Goal: Check status: Check status

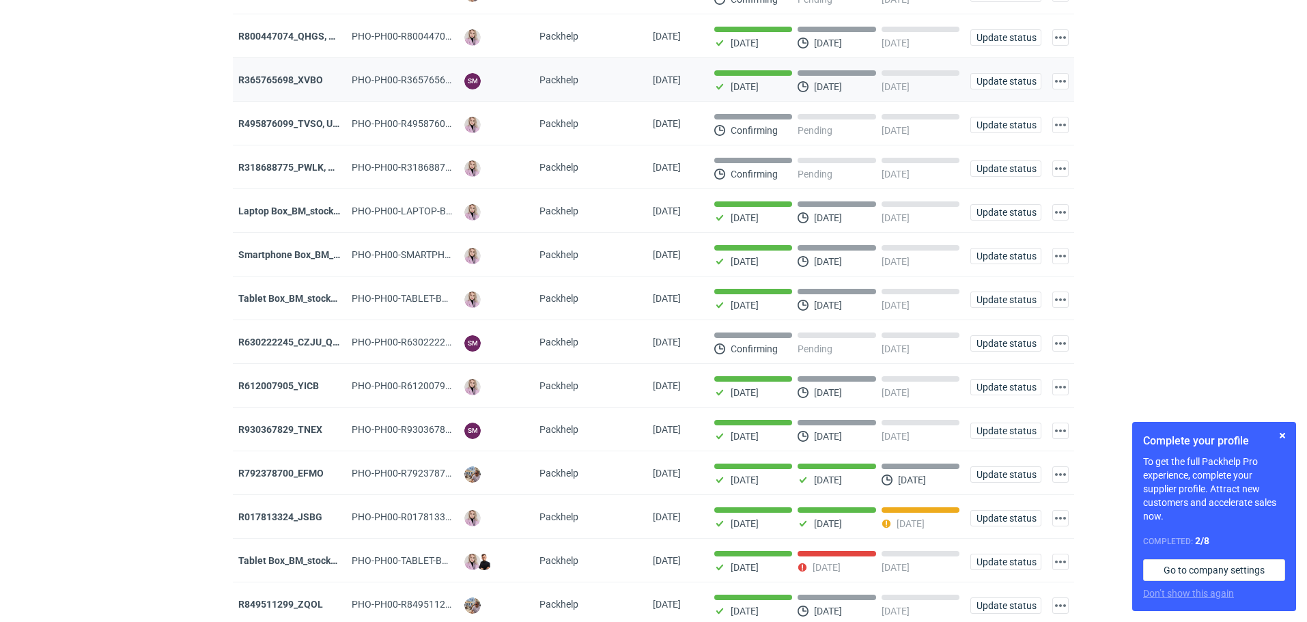
scroll to position [410, 0]
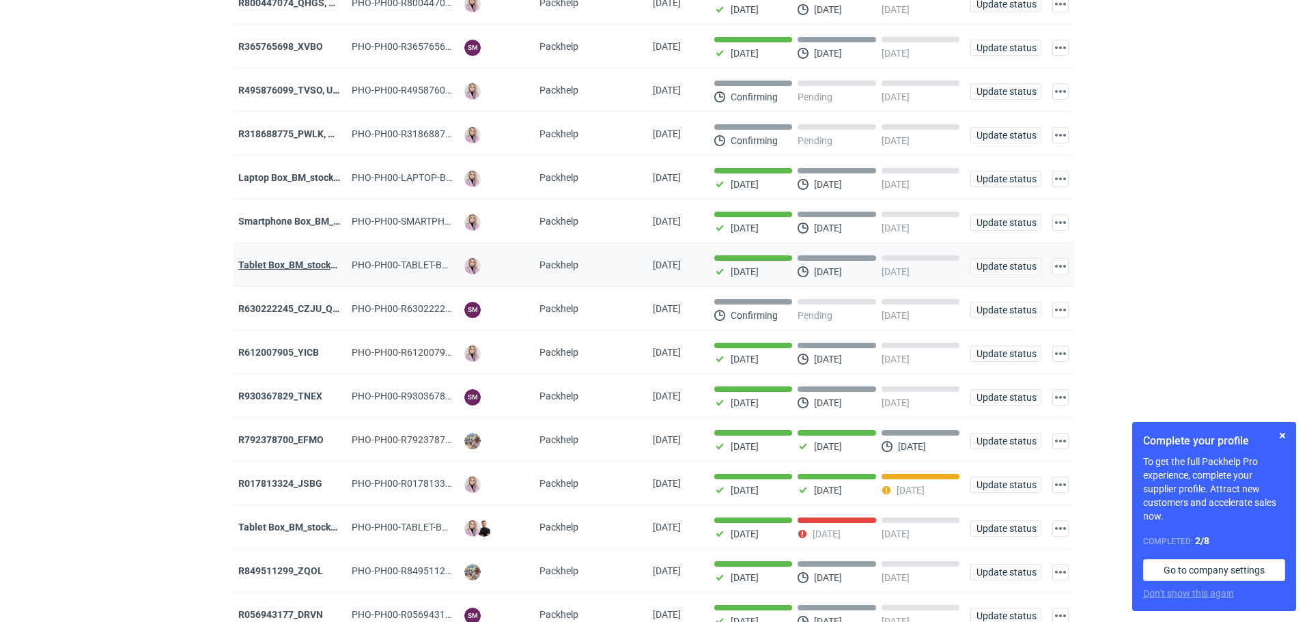
click at [272, 270] on strong "Tablet Box_BM_stock_01" at bounding box center [291, 265] width 107 height 11
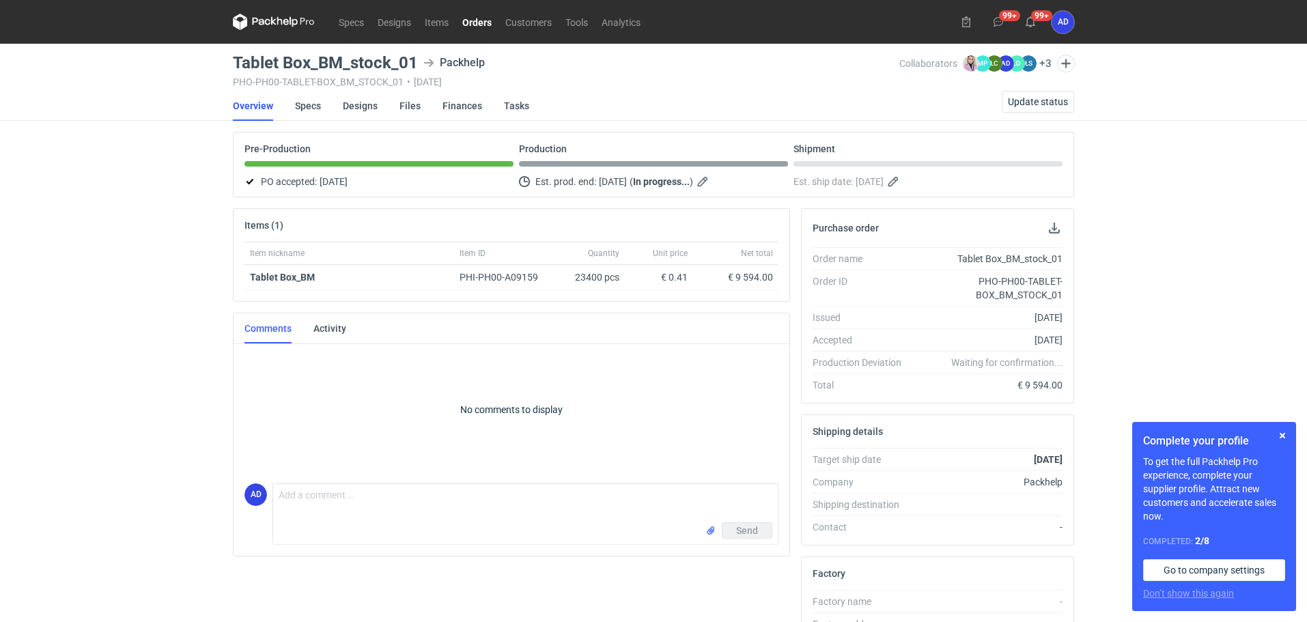
click at [476, 16] on link "Orders" at bounding box center [477, 22] width 43 height 16
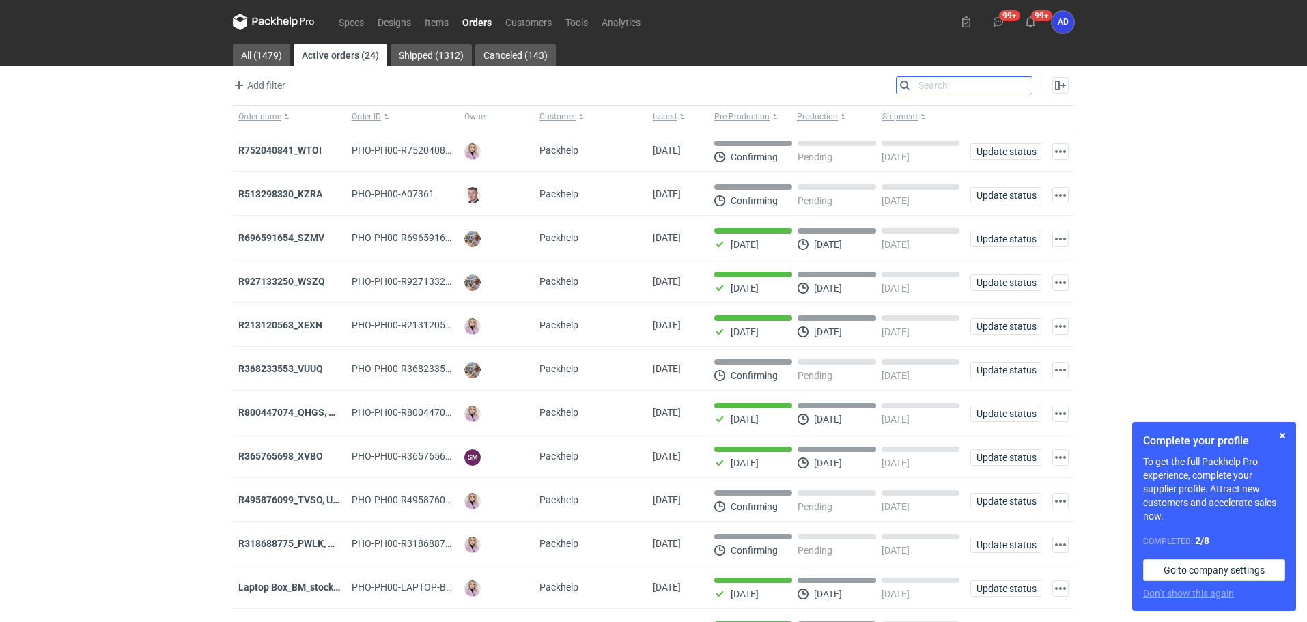
click at [1020, 87] on input "Search" at bounding box center [964, 85] width 135 height 16
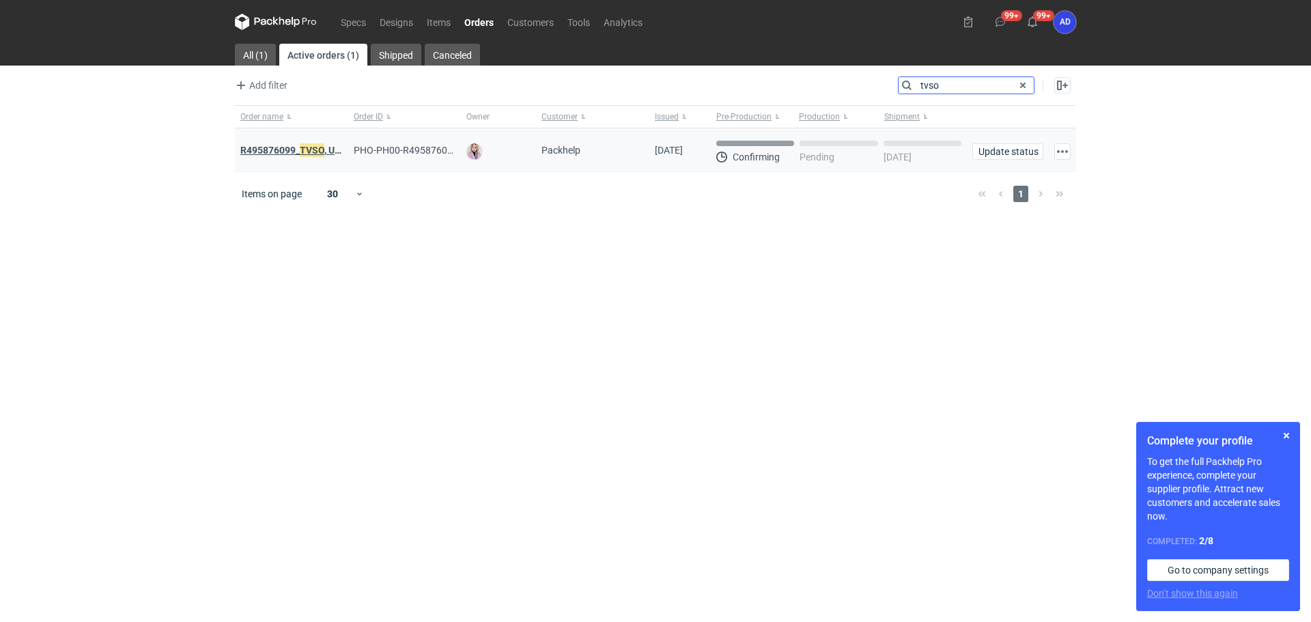
type input "tvso"
click at [296, 152] on strong "R495876099_ TVSO , UQHI" at bounding box center [295, 150] width 111 height 15
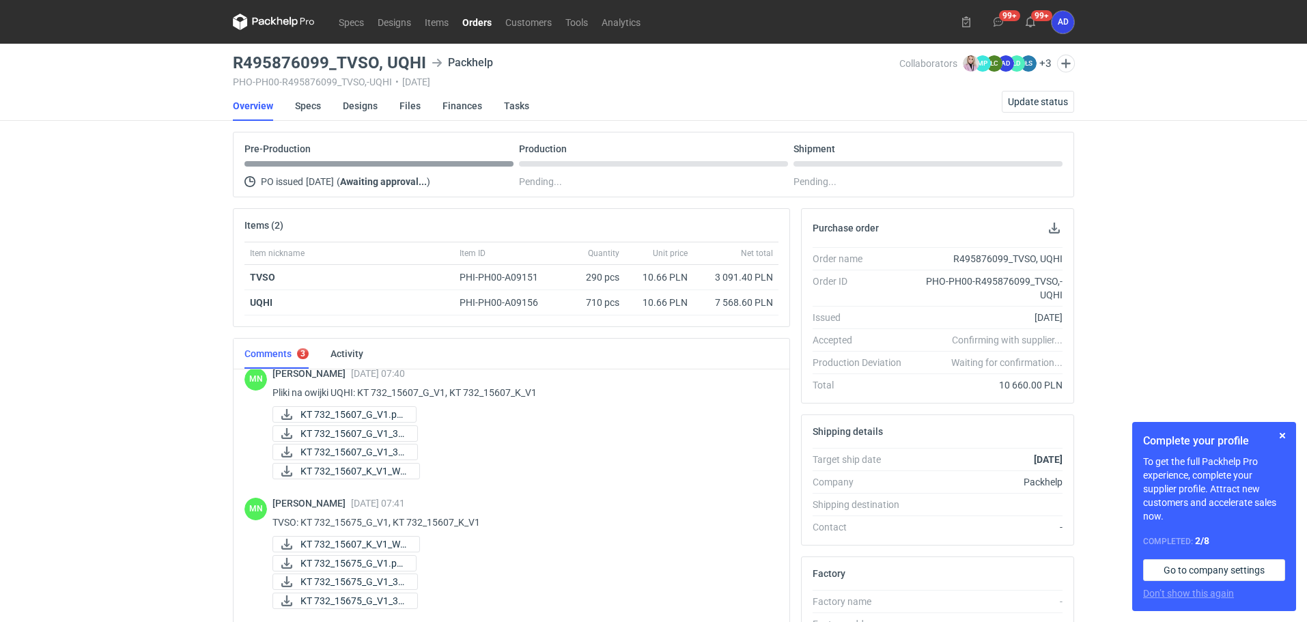
click at [472, 26] on link "Orders" at bounding box center [477, 22] width 43 height 16
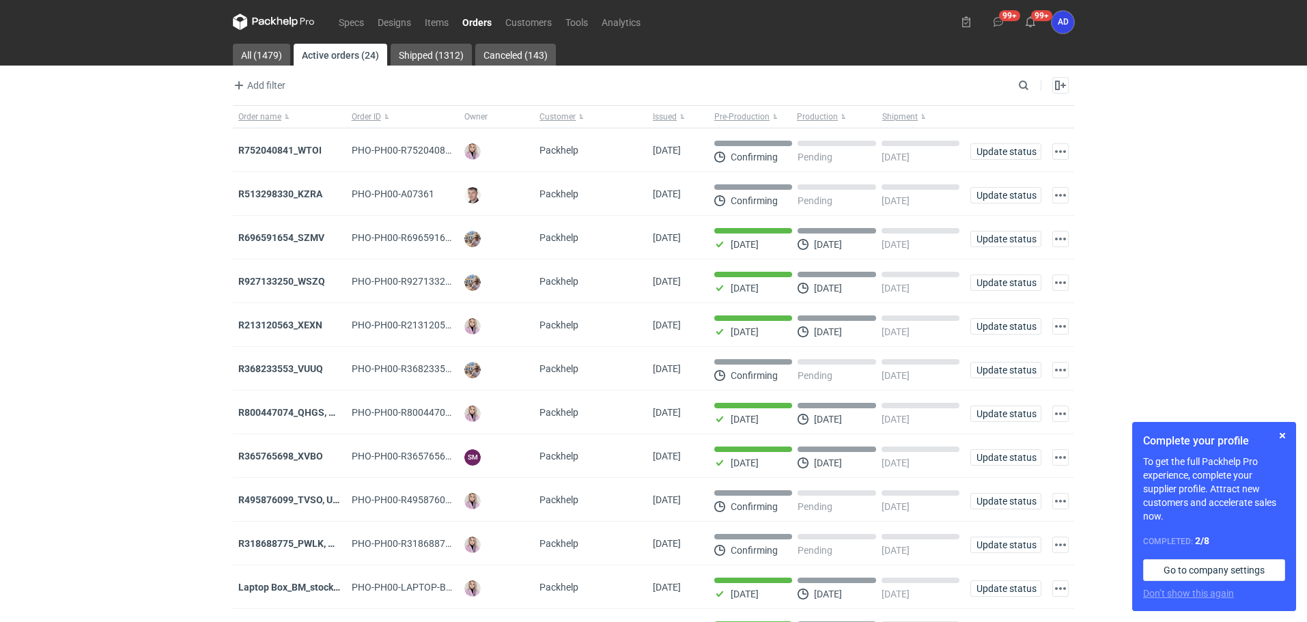
click at [472, 16] on link "Orders" at bounding box center [477, 22] width 43 height 16
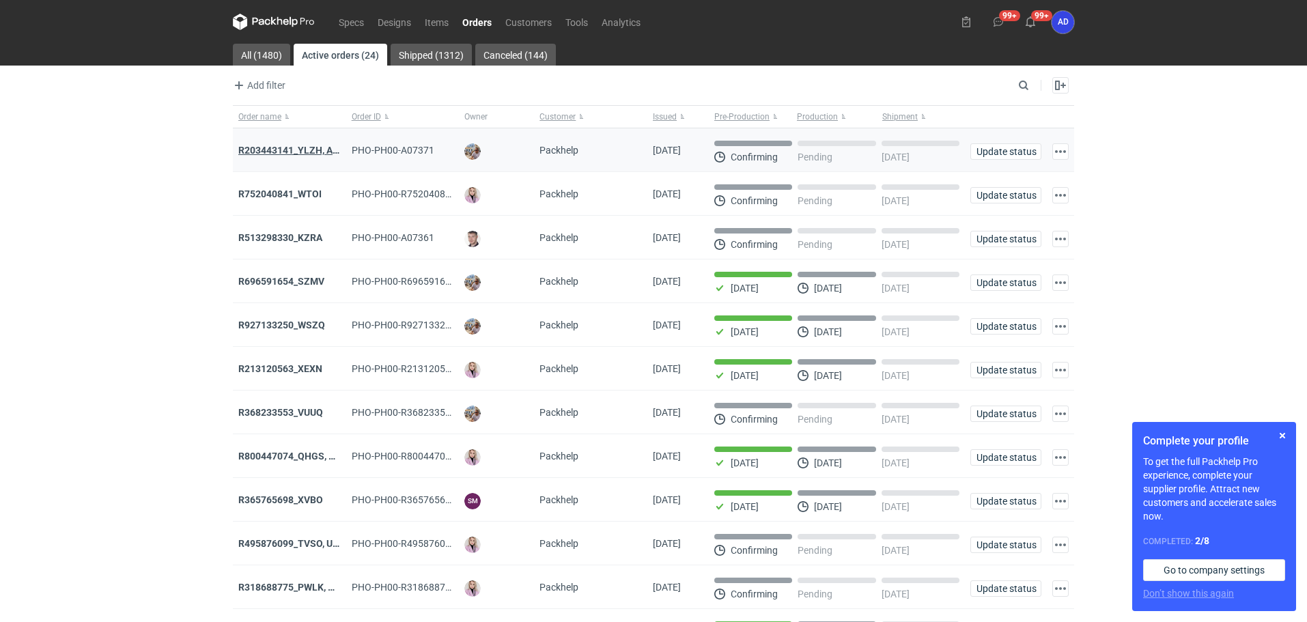
click at [304, 152] on strong "R203443141_YLZH, AHYW" at bounding box center [295, 150] width 115 height 11
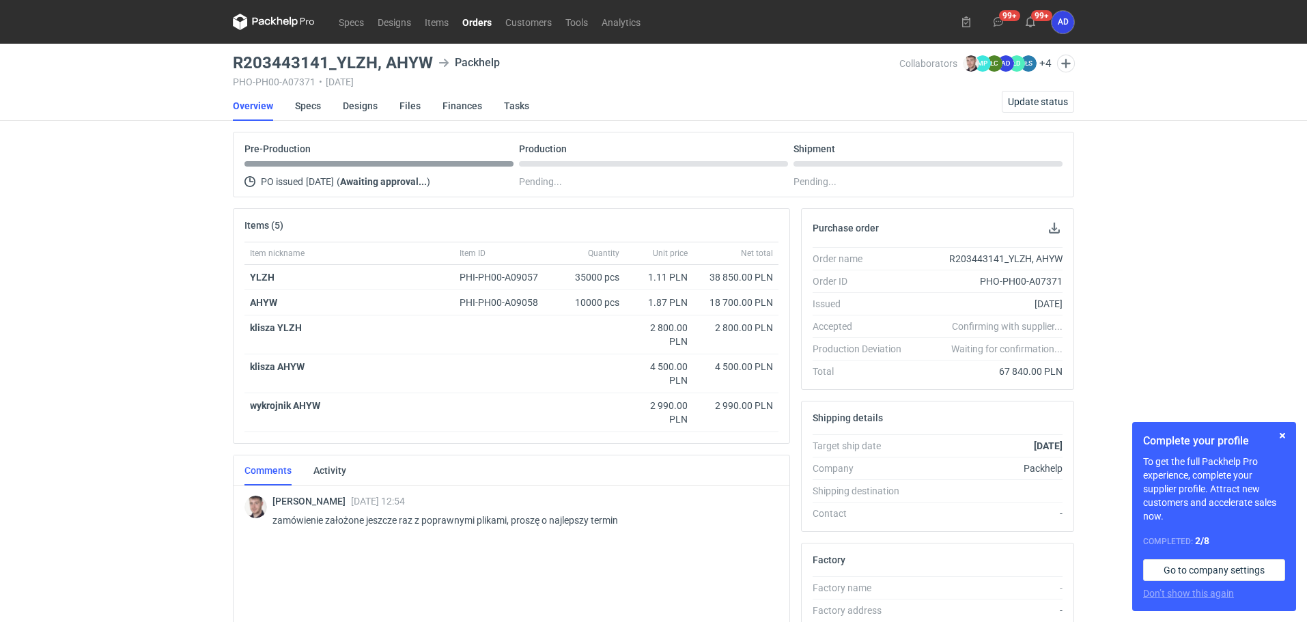
click at [479, 20] on link "Orders" at bounding box center [477, 22] width 43 height 16
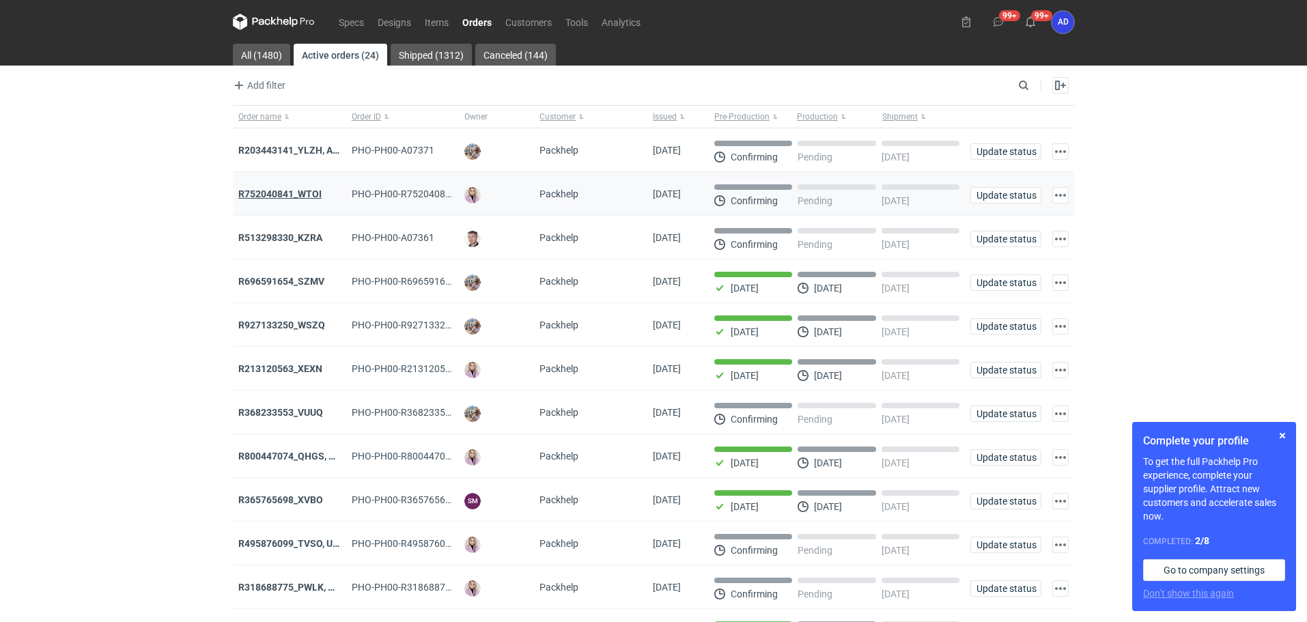
click at [307, 193] on strong "R752040841_WTOI" at bounding box center [279, 193] width 83 height 11
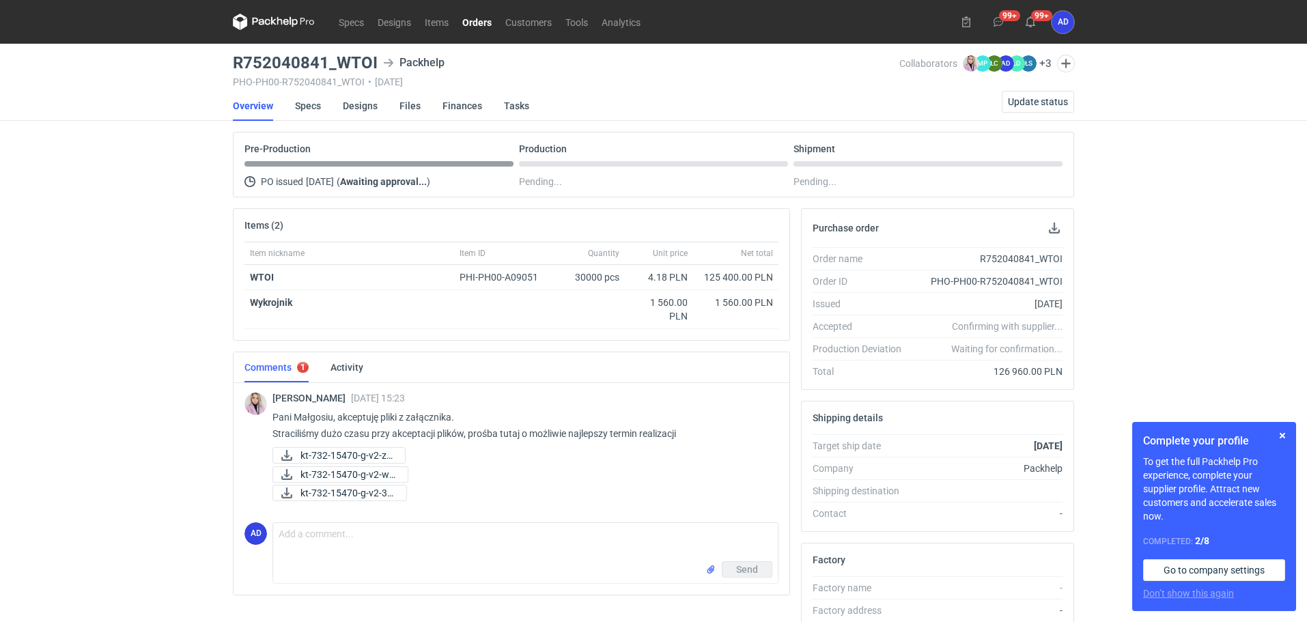
click at [483, 20] on link "Orders" at bounding box center [477, 22] width 43 height 16
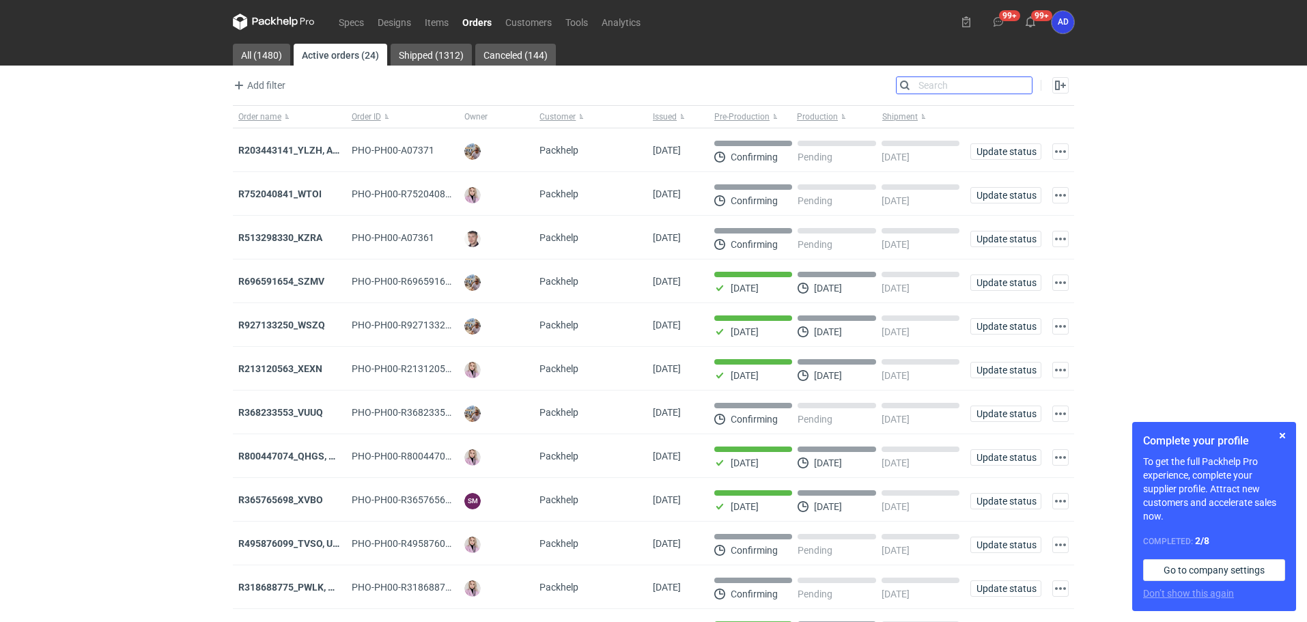
click at [1016, 83] on input "Search" at bounding box center [964, 85] width 135 height 16
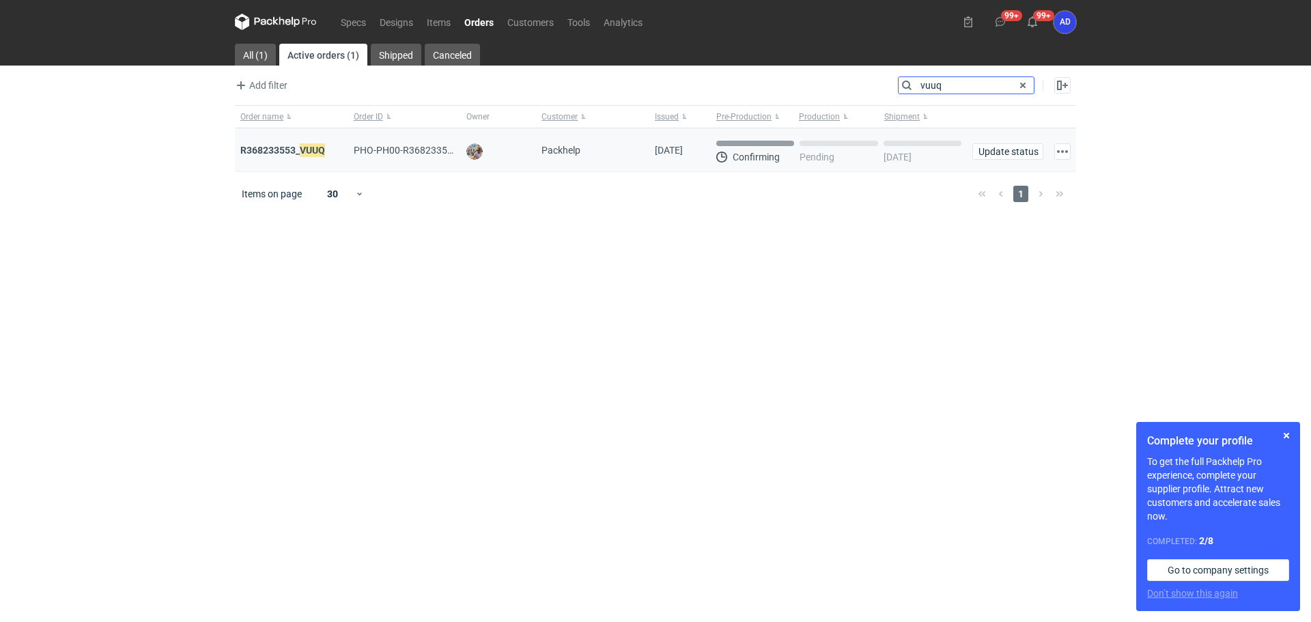
type input "vuuq"
click at [296, 156] on div "R368233553_ VUUQ" at bounding box center [291, 150] width 102 height 14
click at [296, 148] on strong "R368233553_ VUUQ" at bounding box center [282, 150] width 85 height 15
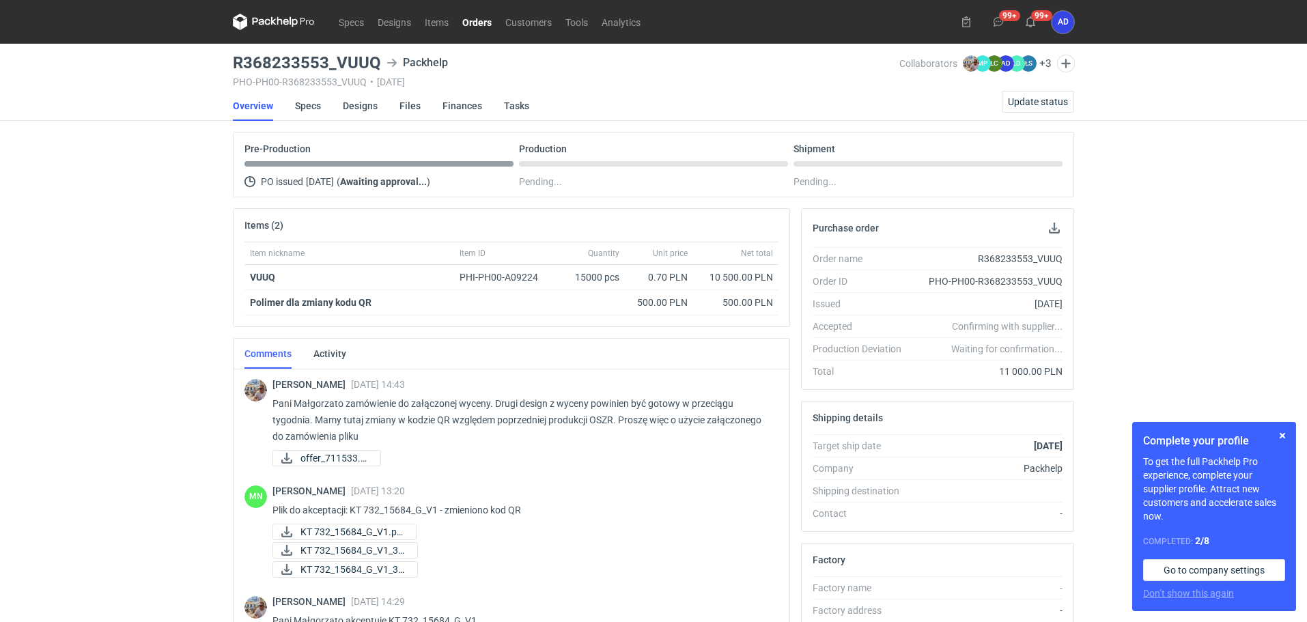
click at [469, 20] on link "Orders" at bounding box center [477, 22] width 43 height 16
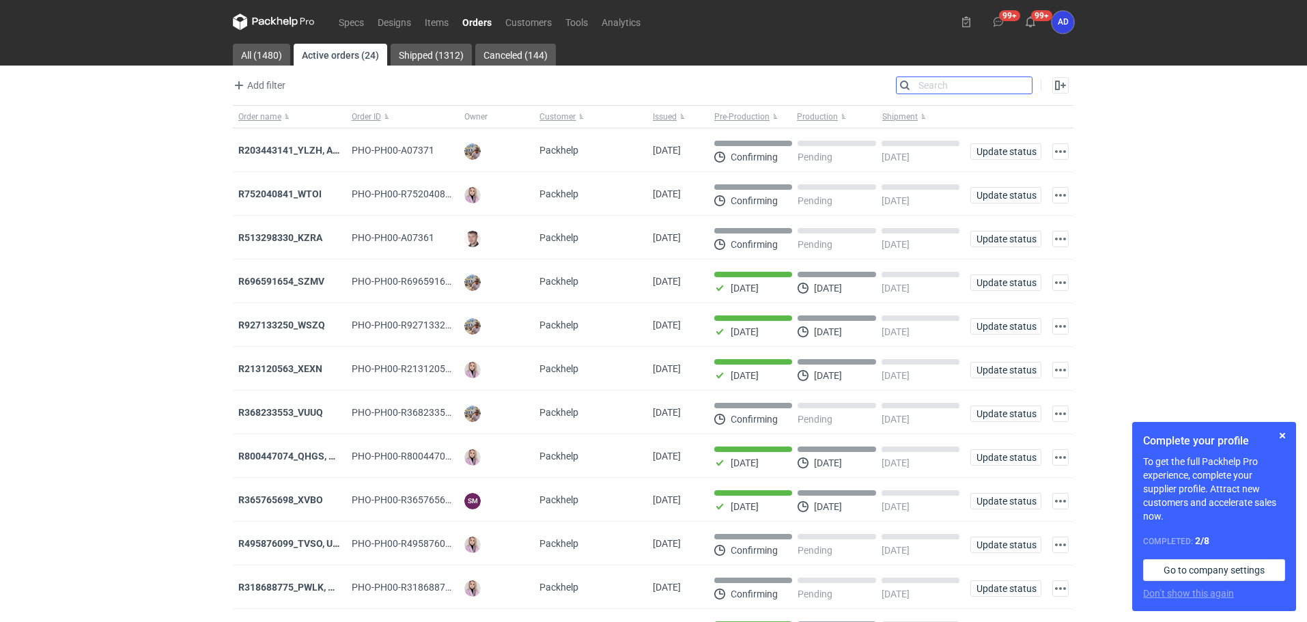
click at [1026, 88] on input "Search" at bounding box center [964, 85] width 135 height 16
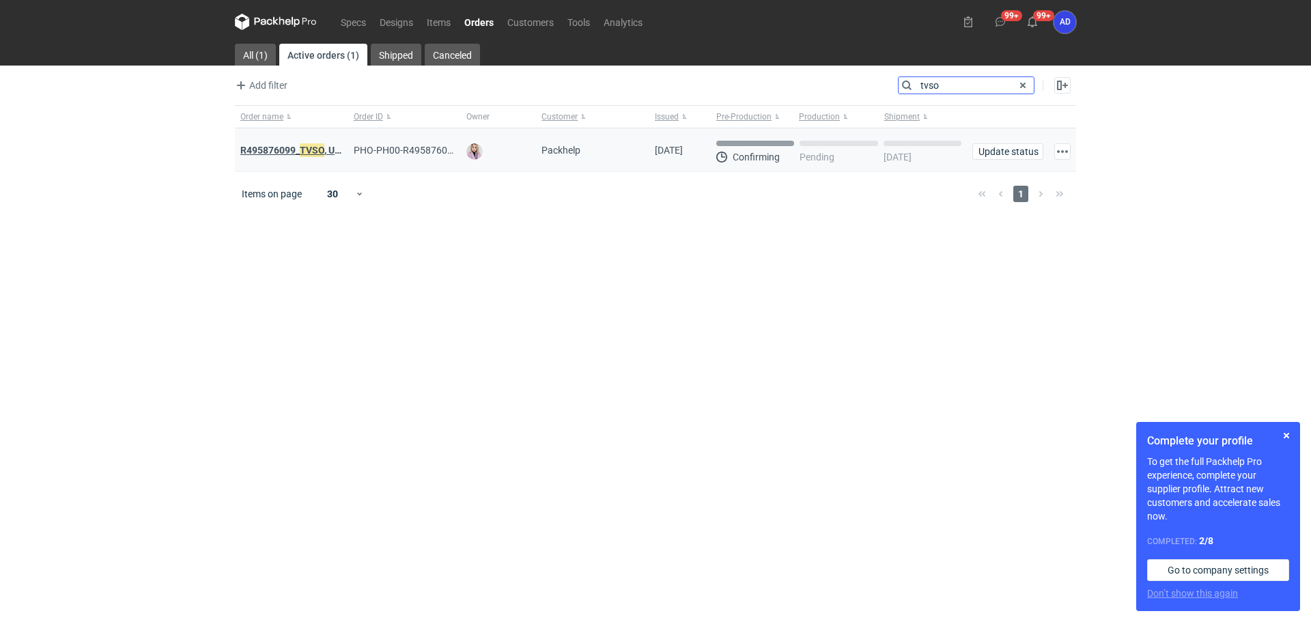
type input "tvso"
click at [309, 152] on em "TVSO" at bounding box center [312, 150] width 25 height 15
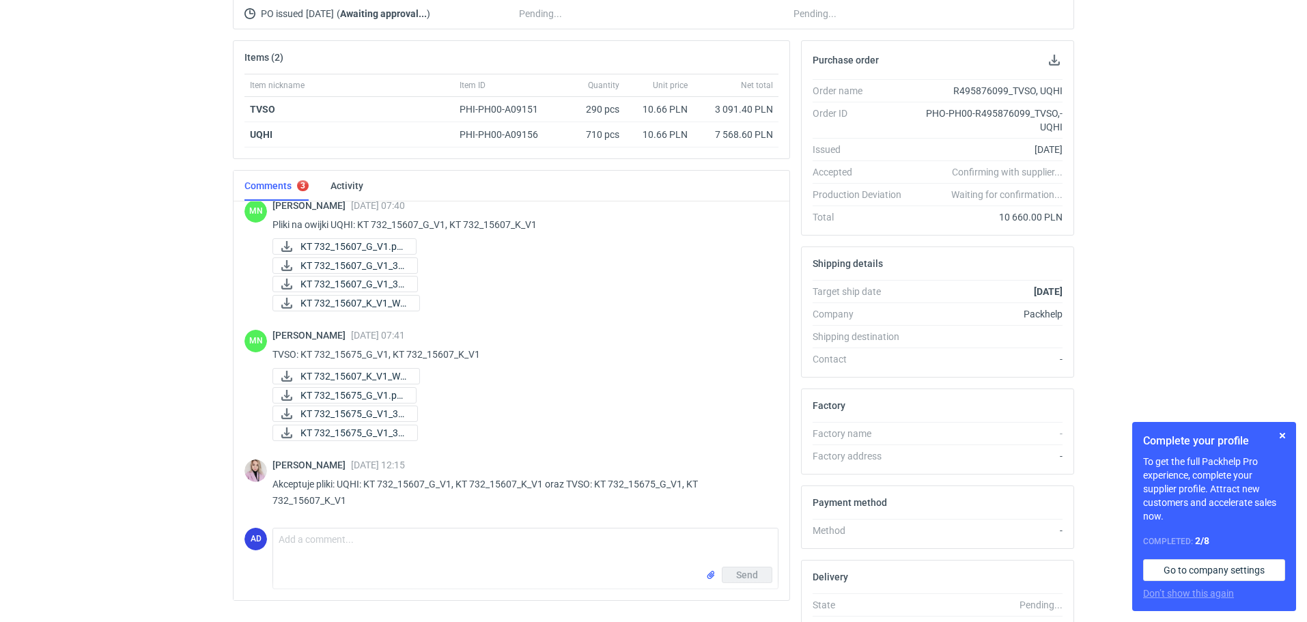
scroll to position [269, 0]
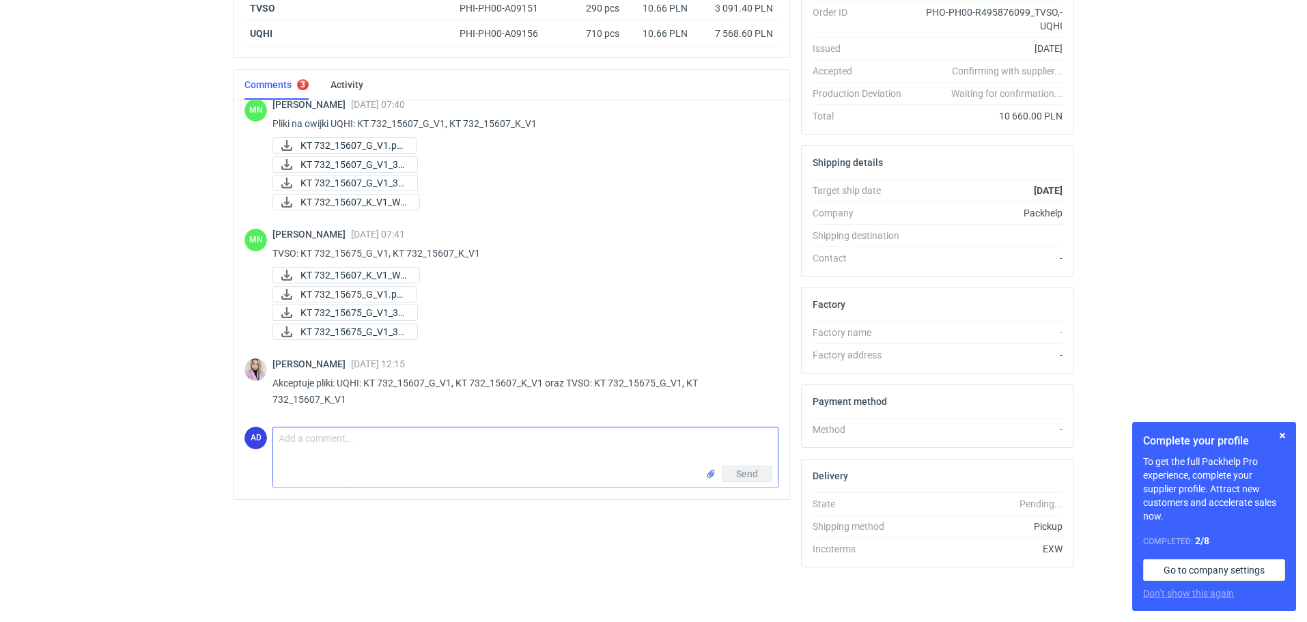
click at [486, 438] on textarea "Comment message" at bounding box center [525, 447] width 505 height 38
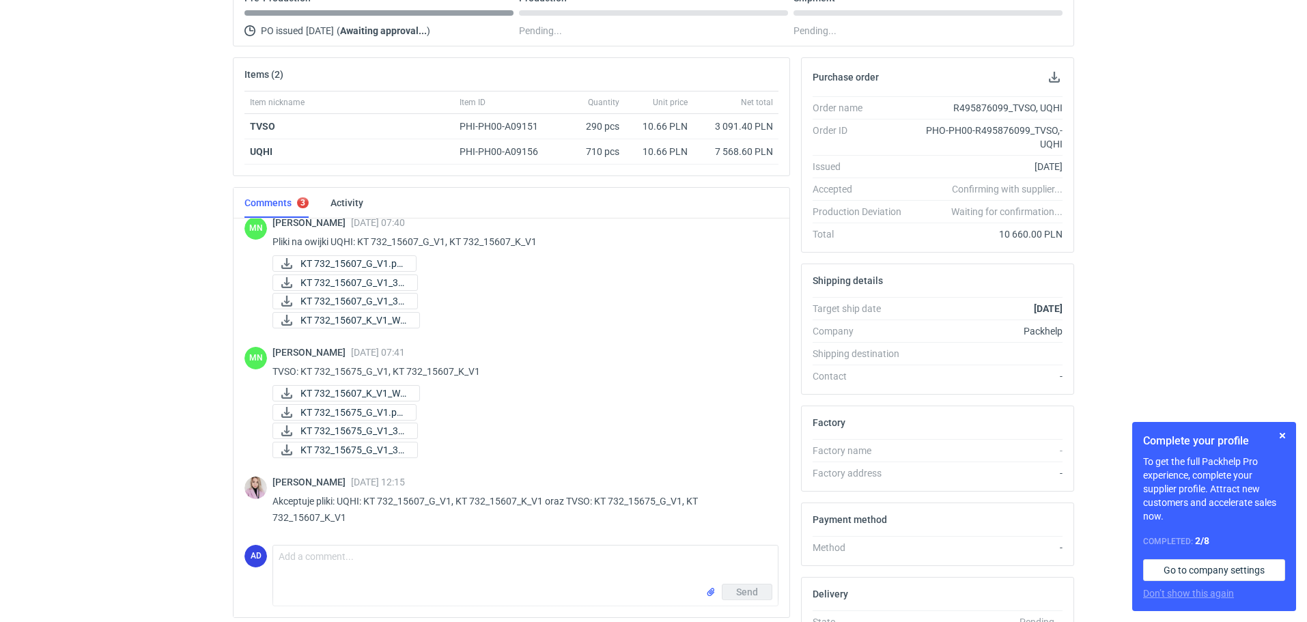
scroll to position [0, 0]
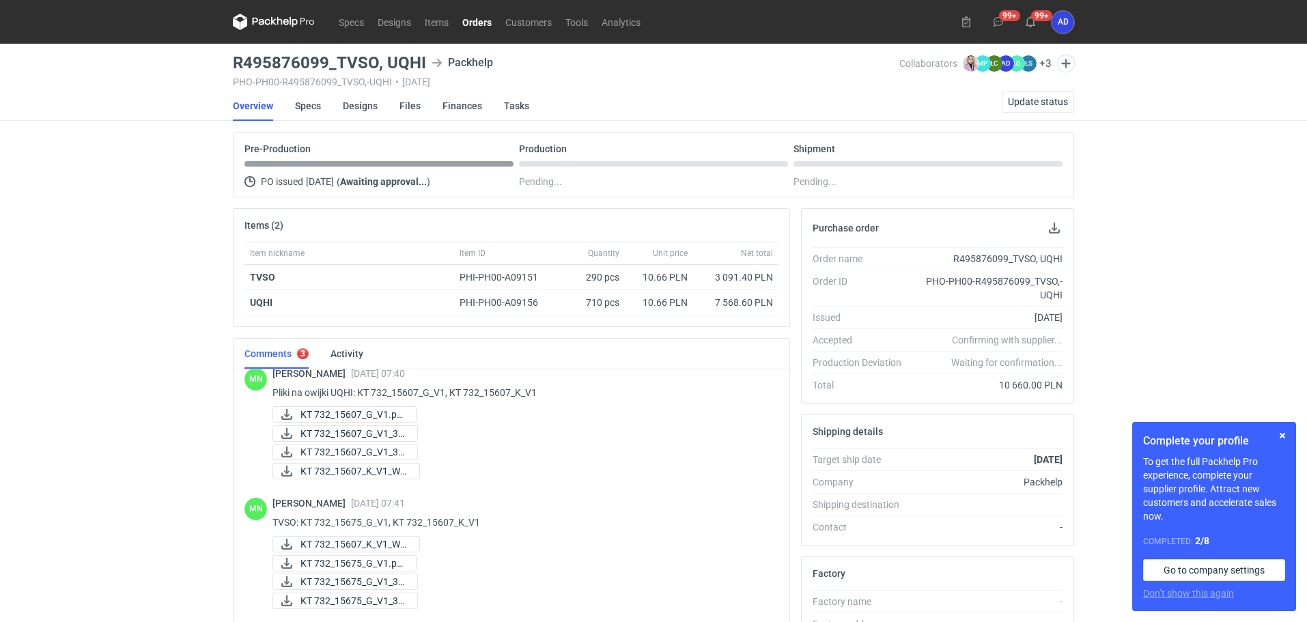
click at [470, 17] on link "Orders" at bounding box center [477, 22] width 43 height 16
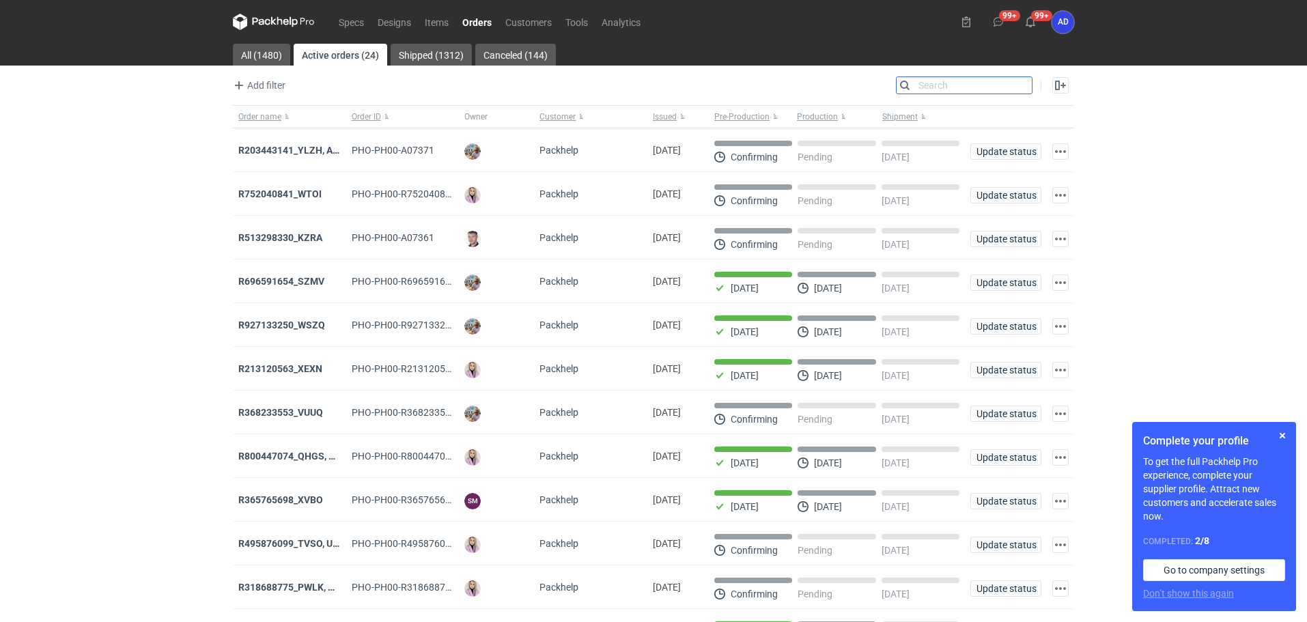
click at [1024, 87] on input "Search" at bounding box center [964, 85] width 135 height 16
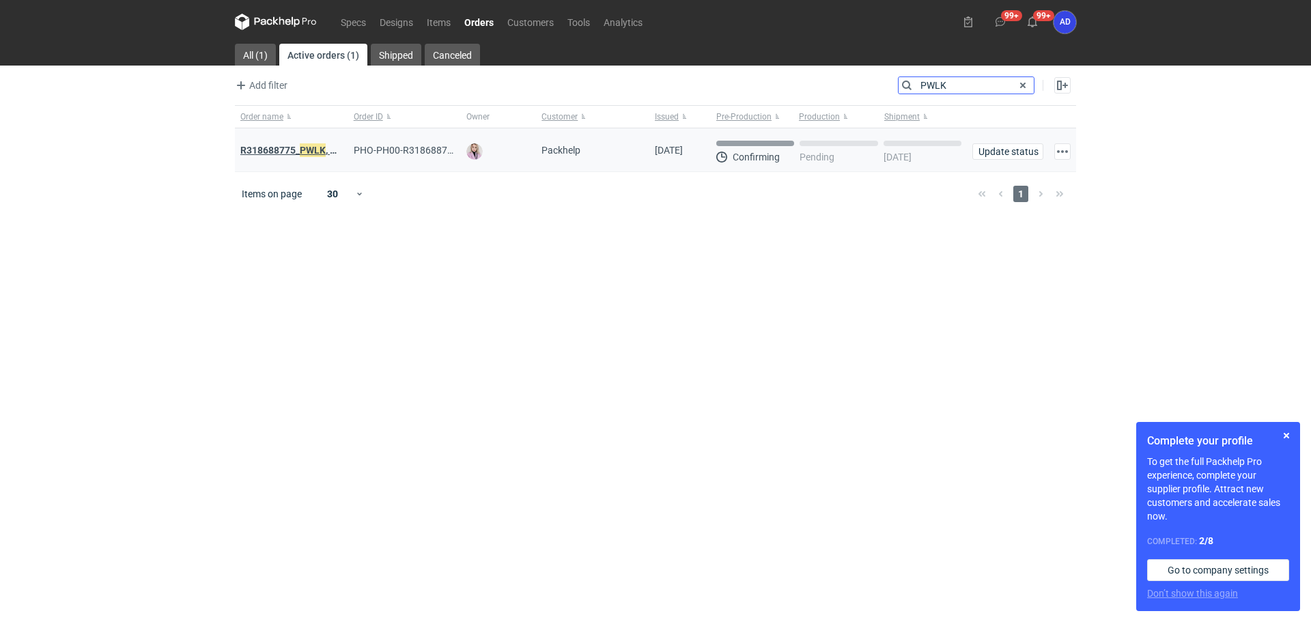
type input "PWLK"
click at [303, 152] on em "PWLK" at bounding box center [313, 150] width 26 height 15
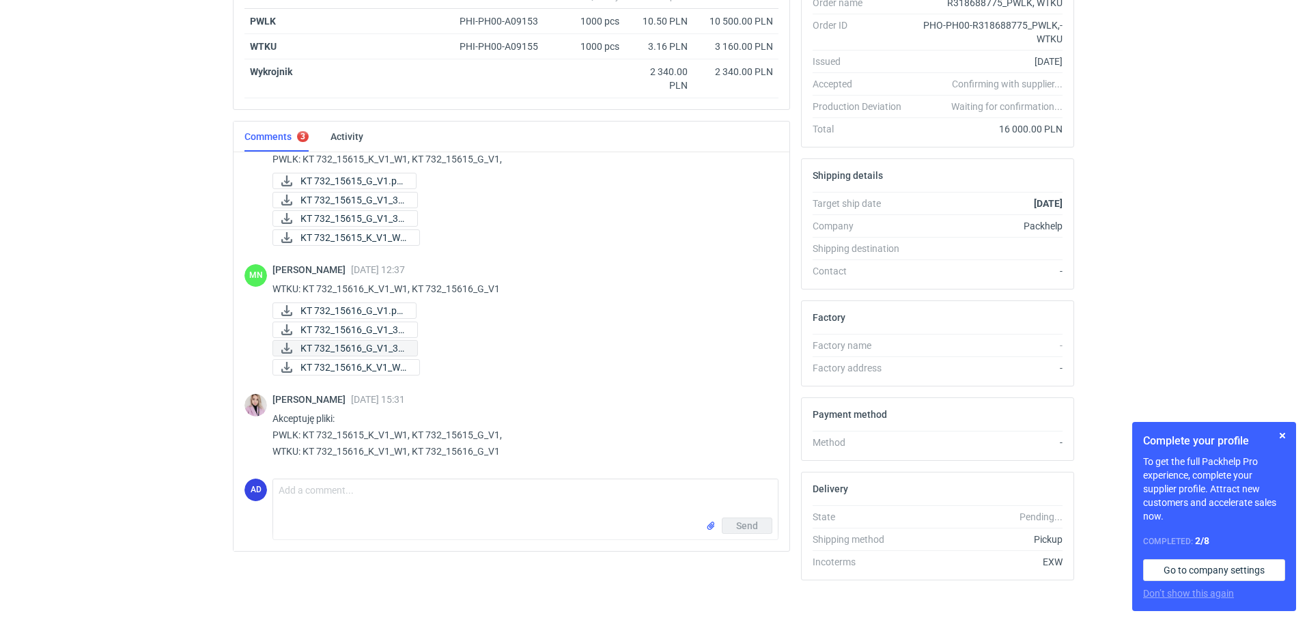
scroll to position [269, 0]
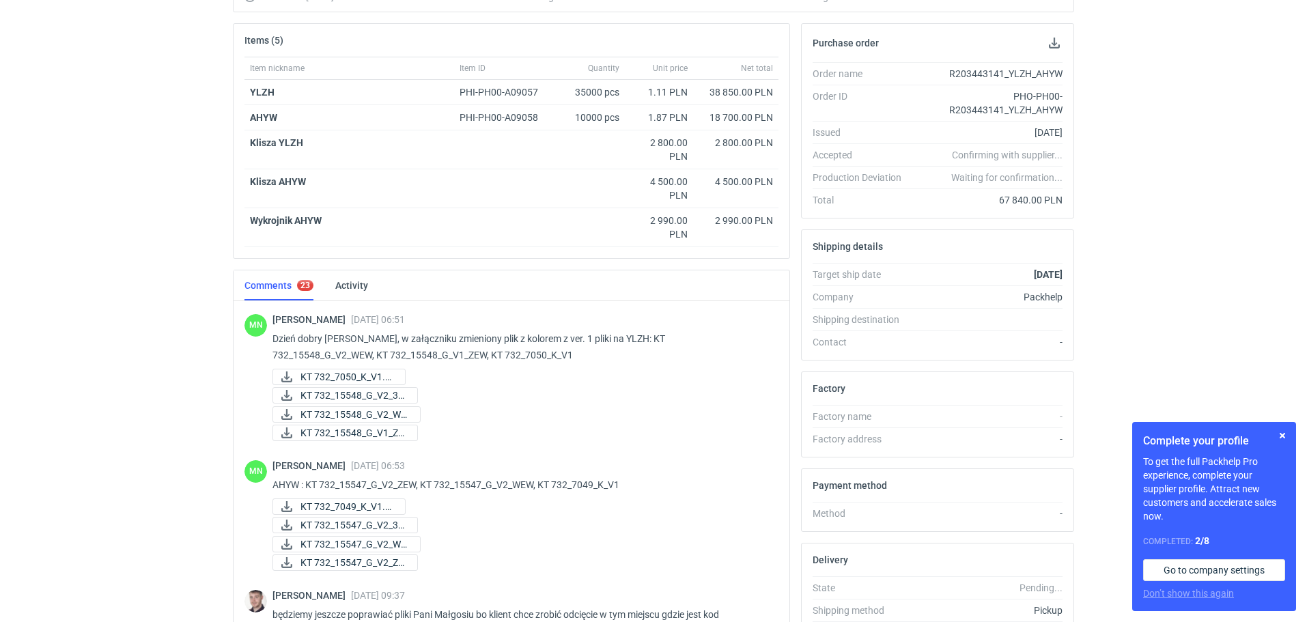
scroll to position [1375, 0]
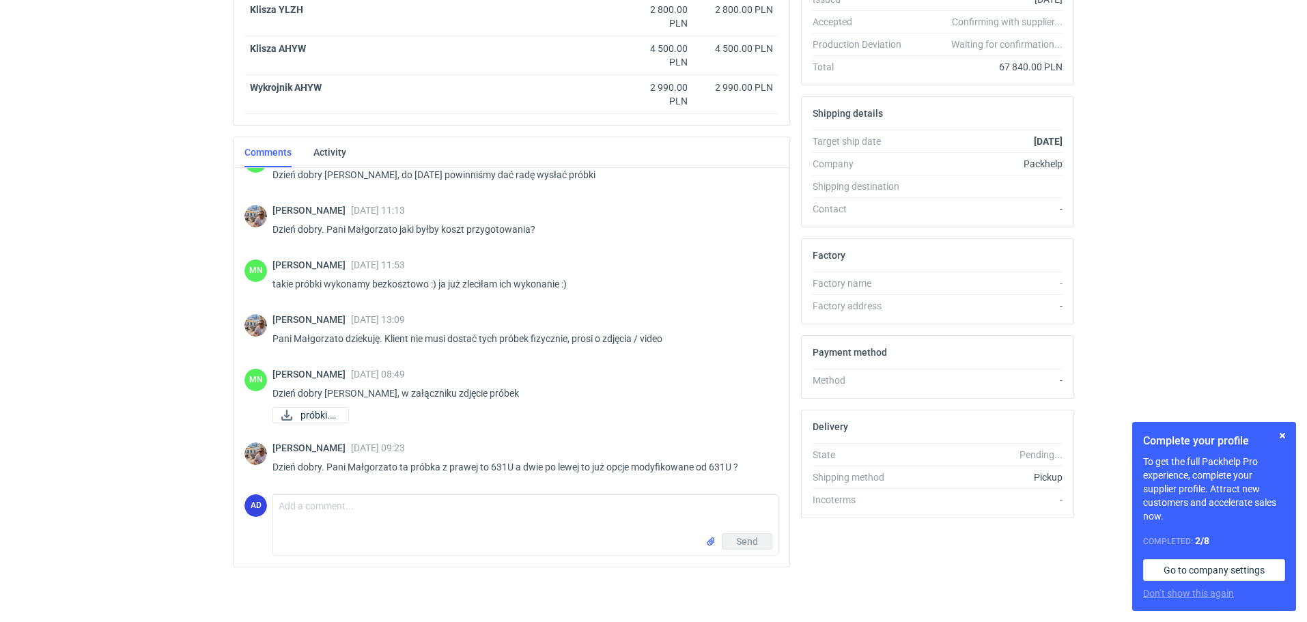
scroll to position [760, 0]
